Goal: Information Seeking & Learning: Learn about a topic

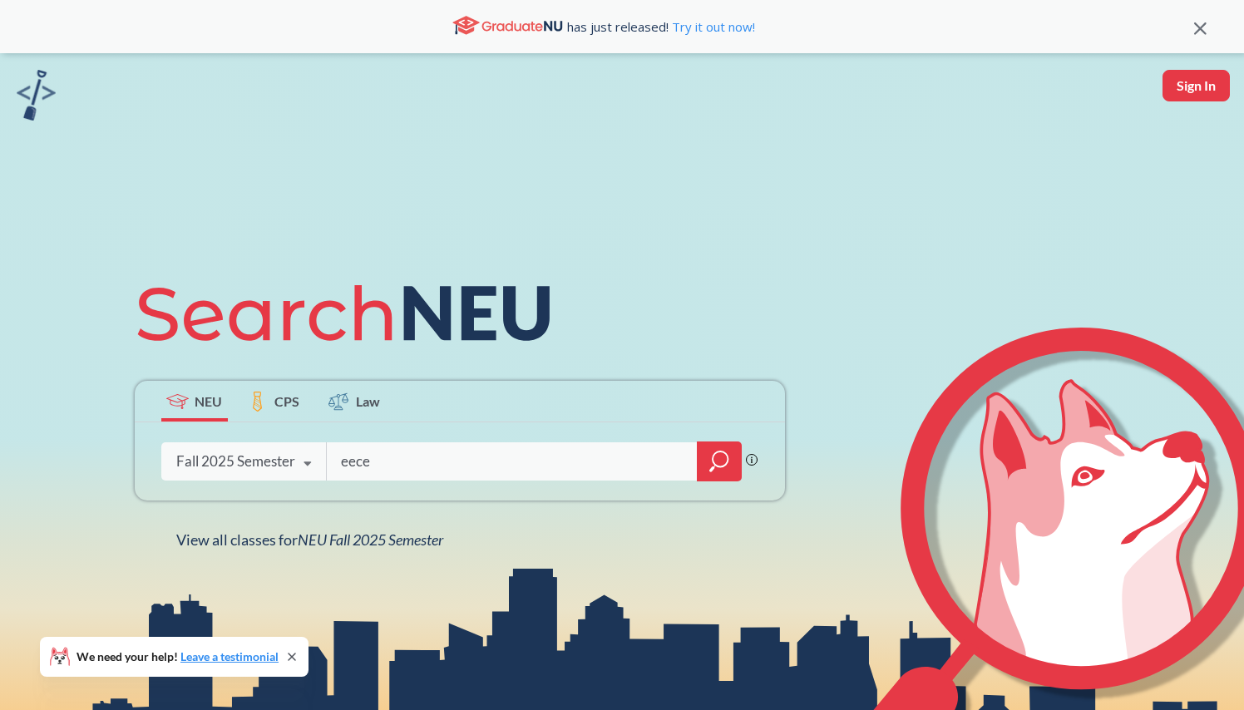
type input "eece"
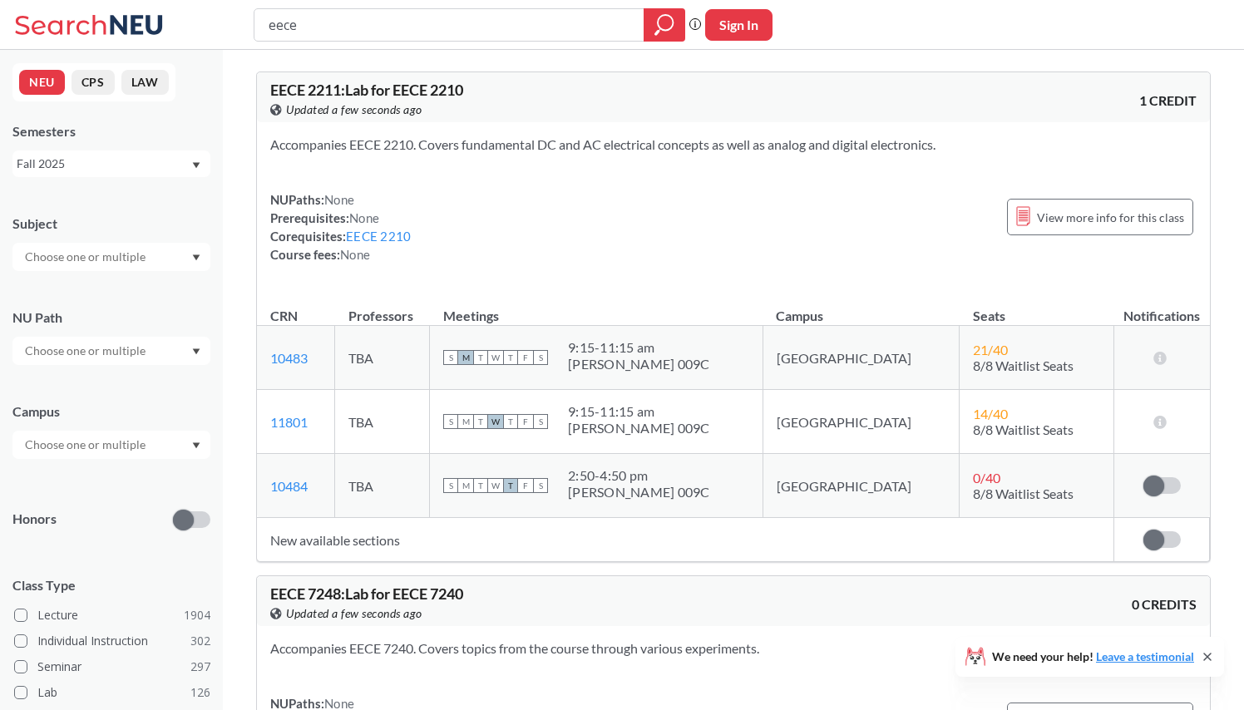
click at [164, 163] on div "Fall 2025" at bounding box center [104, 164] width 174 height 18
click at [128, 267] on div "Spring 2025" at bounding box center [116, 273] width 188 height 18
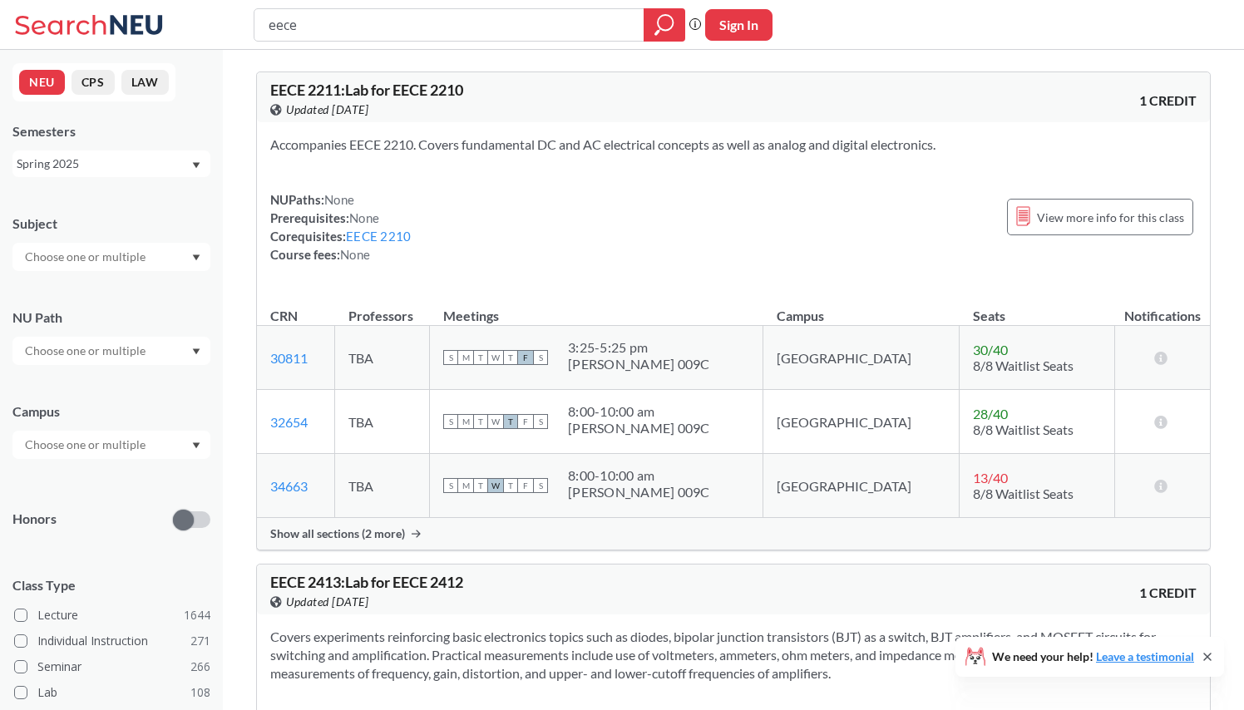
click at [132, 433] on div at bounding box center [111, 445] width 198 height 28
click at [132, 345] on input "text" at bounding box center [87, 351] width 140 height 20
click at [199, 361] on div at bounding box center [111, 351] width 198 height 28
click at [165, 477] on div "Subject NU Path Campus Honors Class Type Lecture 1644 Individual Instruction 27…" at bounding box center [111, 575] width 198 height 754
click at [161, 450] on div at bounding box center [111, 445] width 198 height 28
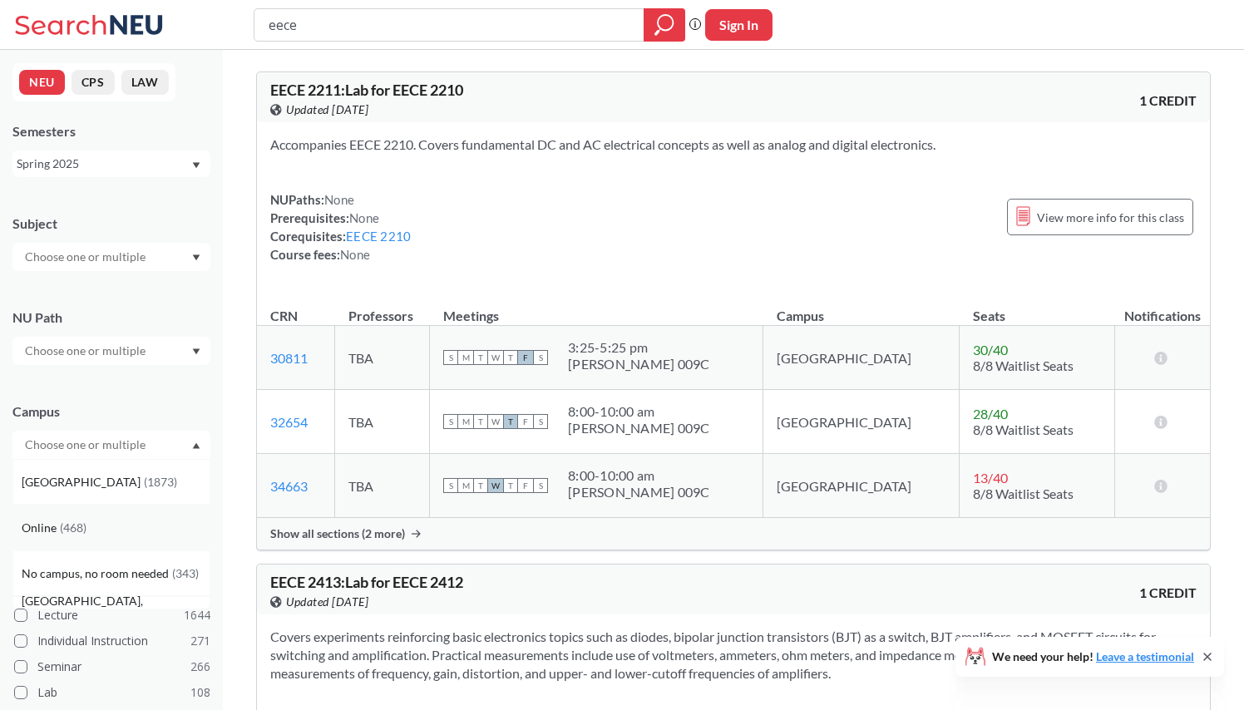
click at [136, 528] on div "Online ( 468 )" at bounding box center [116, 528] width 188 height 18
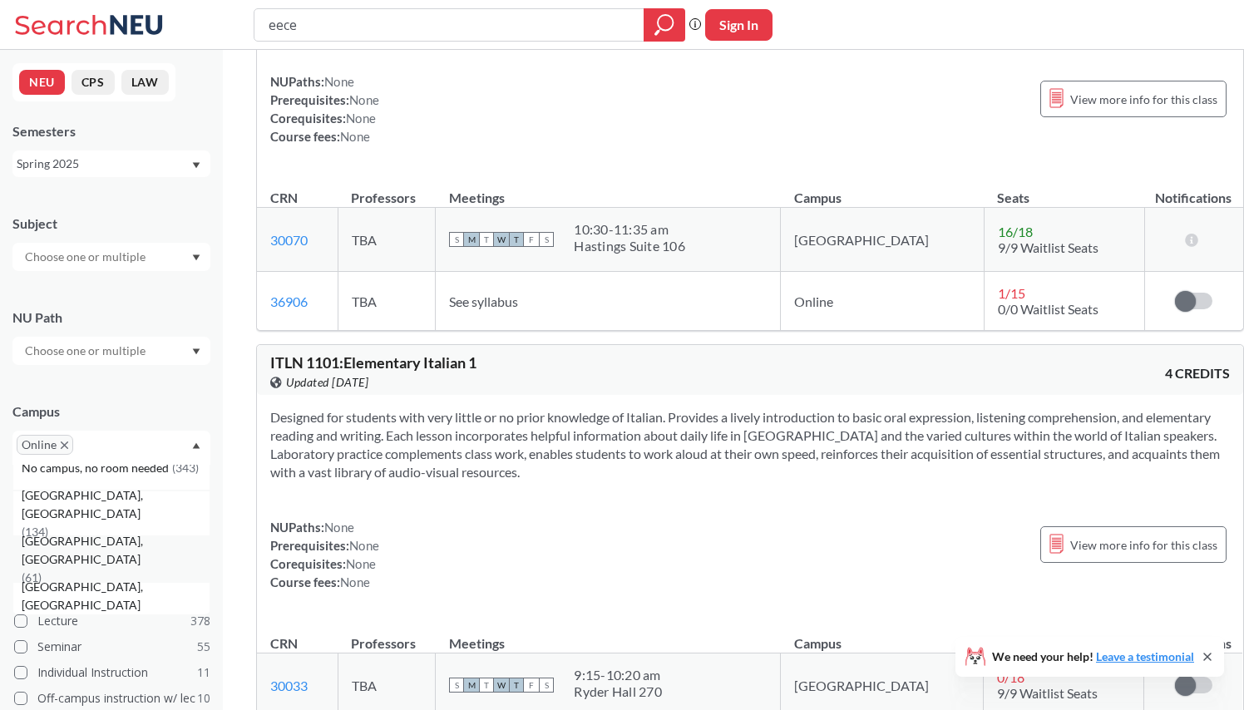
scroll to position [26, 0]
click at [151, 507] on span "No campus, no room needed" at bounding box center [97, 508] width 151 height 18
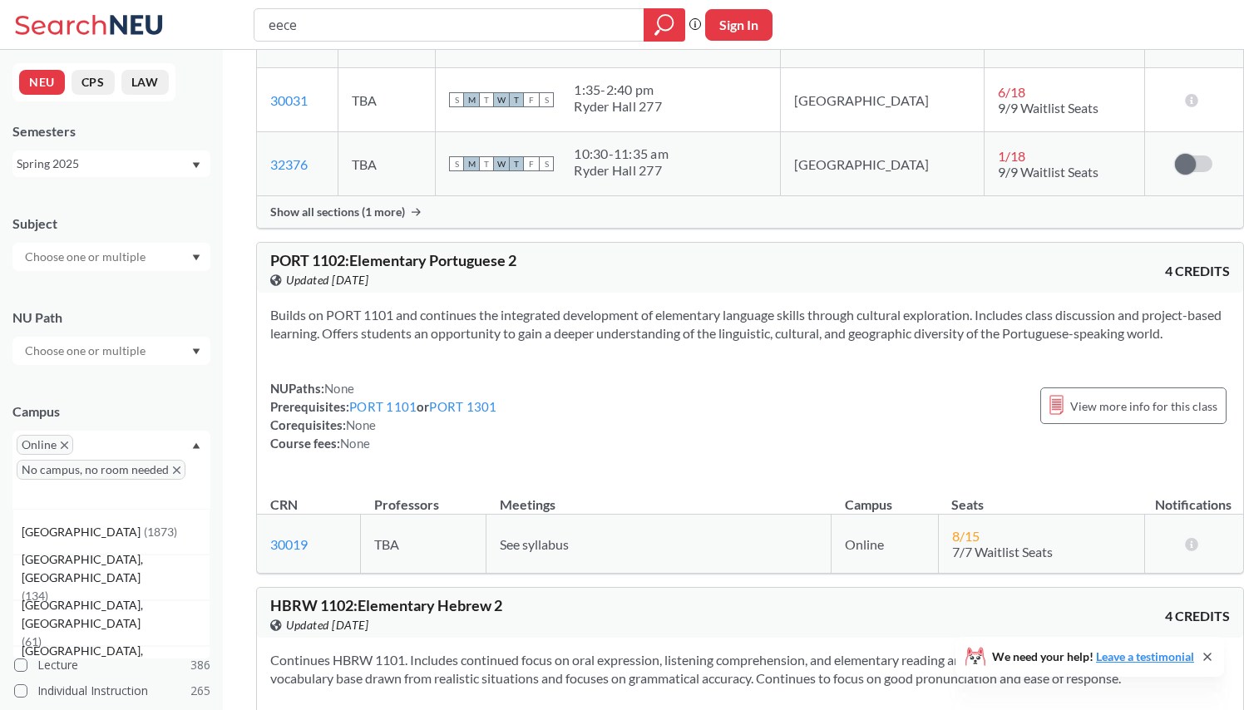
scroll to position [14286, 0]
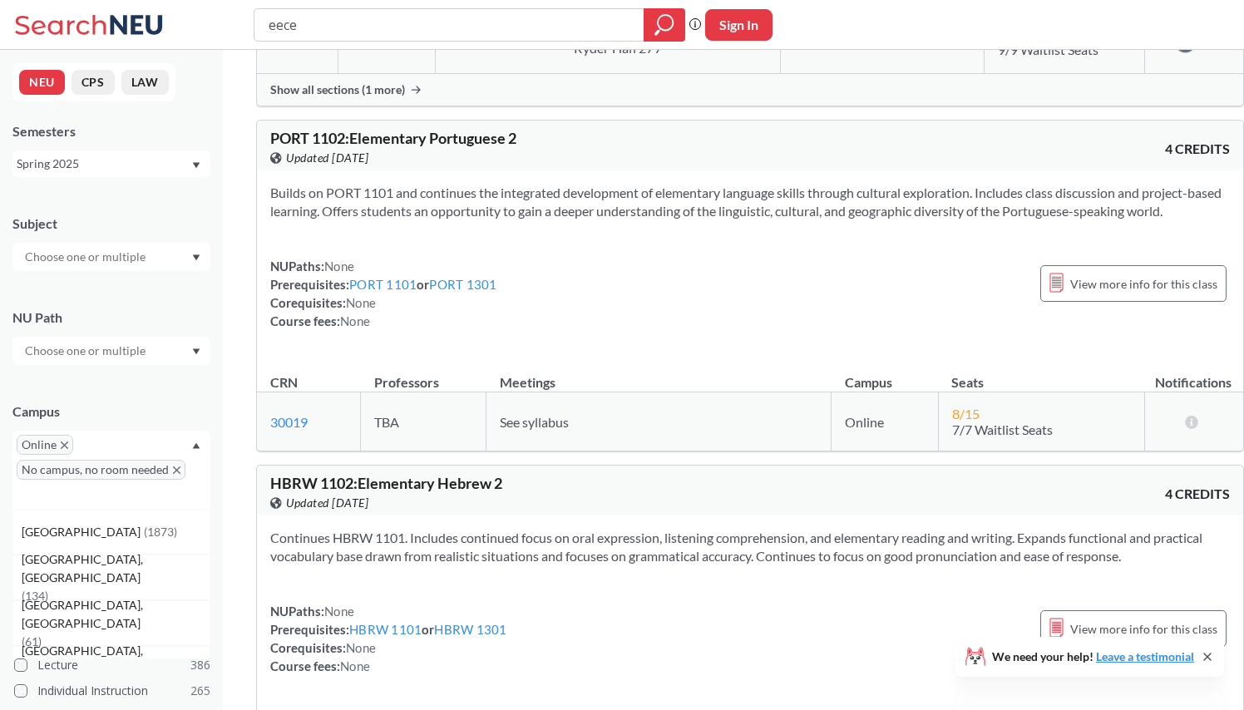
type input "eeces"
